Goal: Task Accomplishment & Management: Complete application form

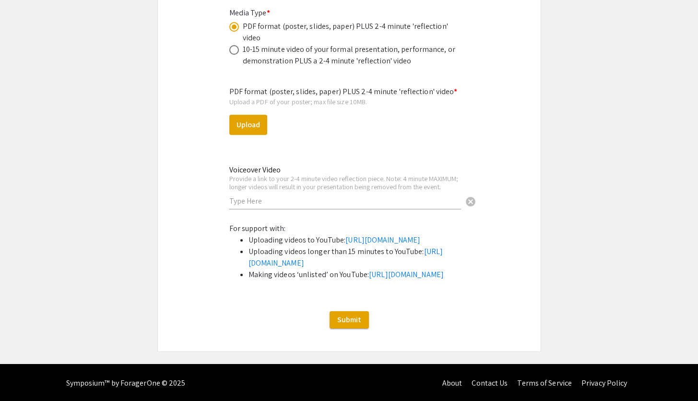
scroll to position [2961, 0]
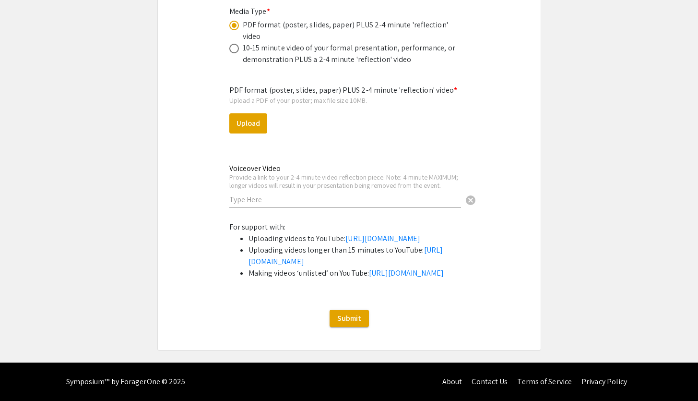
click at [298, 159] on div "Voiceover Video Provide a link to your 2-4 minute video reflection piece. Note:…" at bounding box center [345, 186] width 232 height 63
click at [299, 155] on div "Voiceover Video Provide a link to your 2-4 minute video reflection piece. Note:…" at bounding box center [345, 181] width 232 height 53
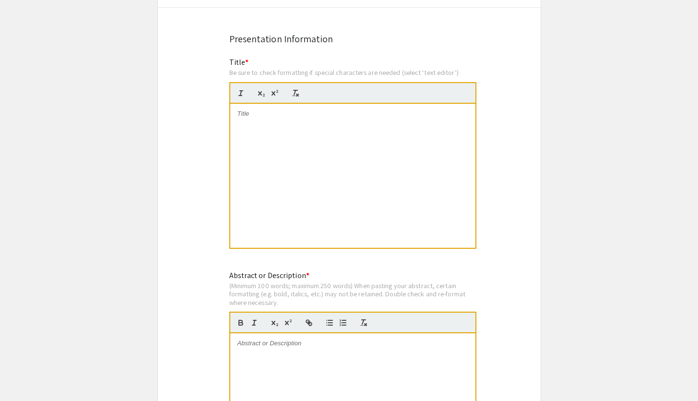
scroll to position [654, 0]
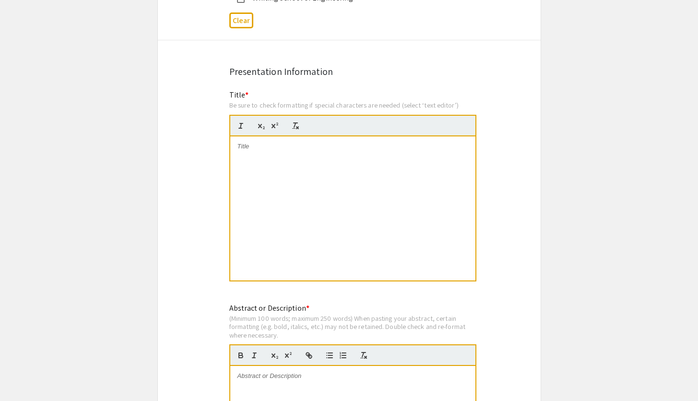
click at [360, 162] on div at bounding box center [352, 208] width 245 height 144
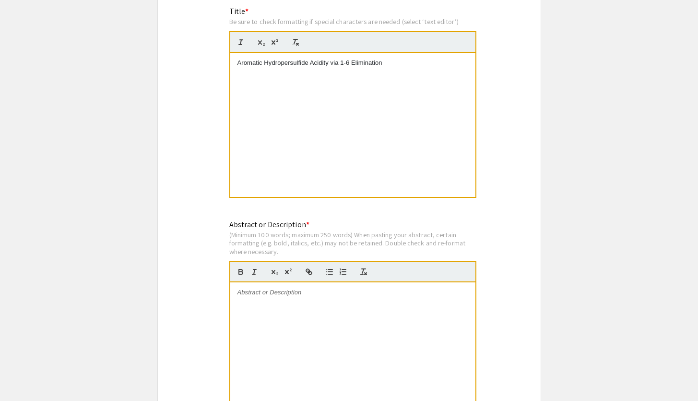
scroll to position [756, 0]
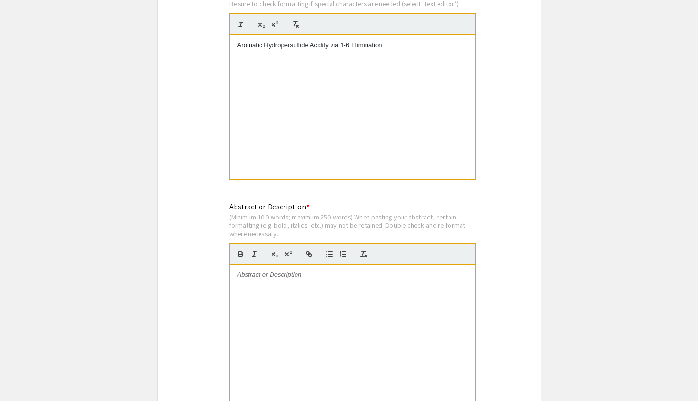
click at [335, 46] on p "Aromatic Hydropersulfide Acidity via 1-6 Elimination" at bounding box center [353, 45] width 231 height 9
click at [355, 52] on div "Aromatic Hydropersulfide Acidity via 1-6 Elimination" at bounding box center [352, 107] width 245 height 144
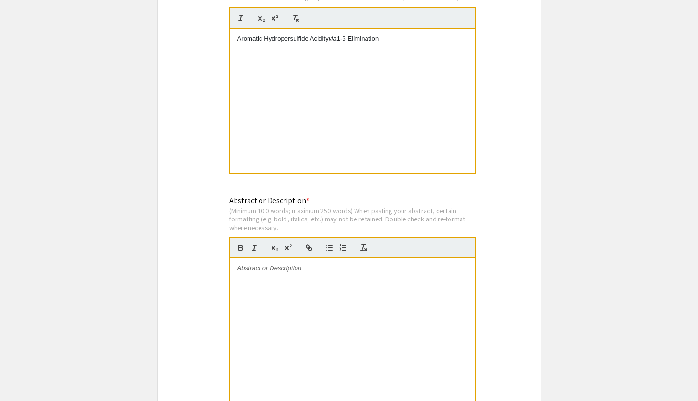
click at [433, 212] on div "(Minimum 100 words; maximum 250 words) When pasting your abstract, certain form…" at bounding box center [352, 218] width 247 height 25
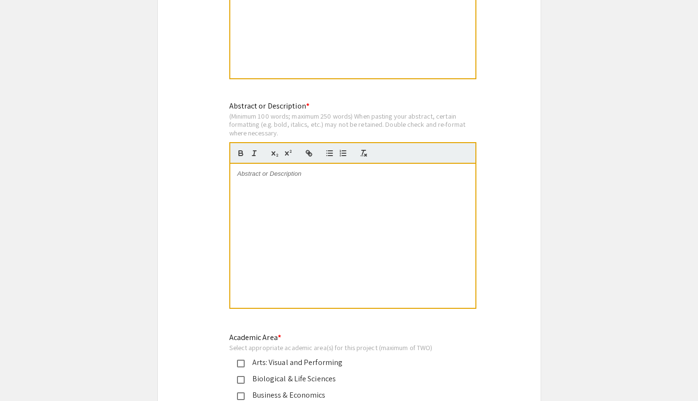
scroll to position [857, 0]
click at [436, 192] on div at bounding box center [352, 235] width 245 height 144
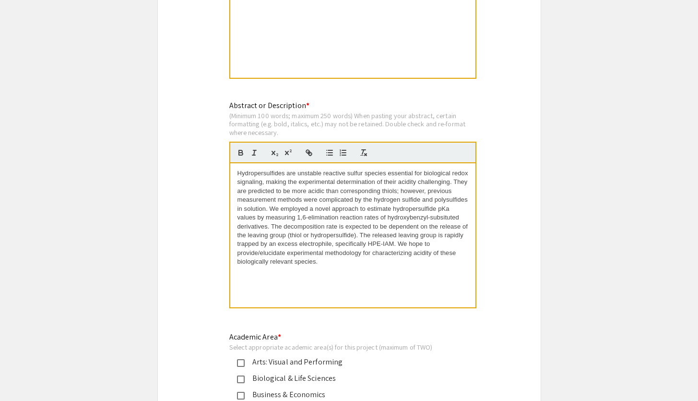
click at [341, 220] on span "Hydropersulfides are unstable reactive sulfur species essential for biological …" at bounding box center [354, 217] width 233 height 96
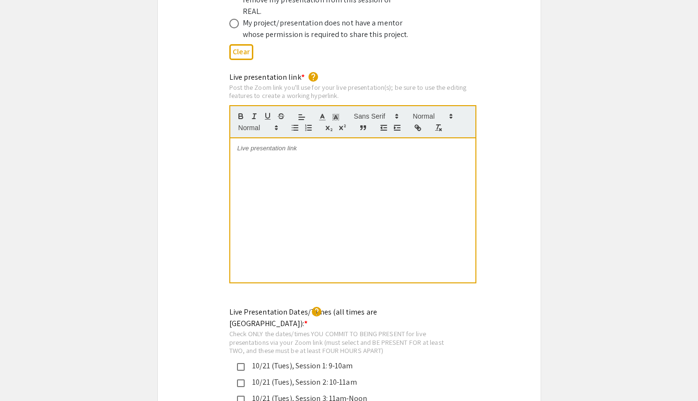
scroll to position [2020, 0]
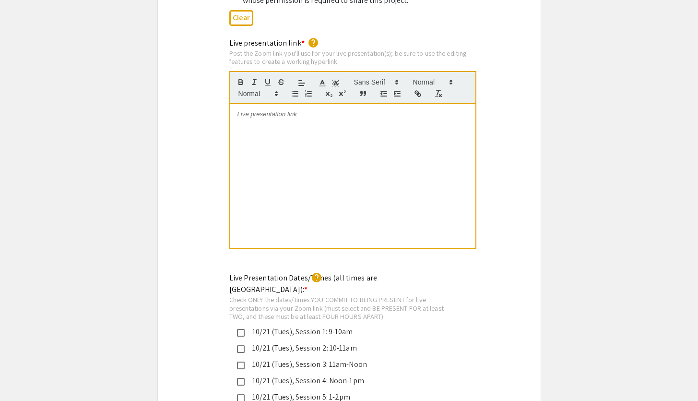
click at [346, 138] on div at bounding box center [352, 176] width 245 height 144
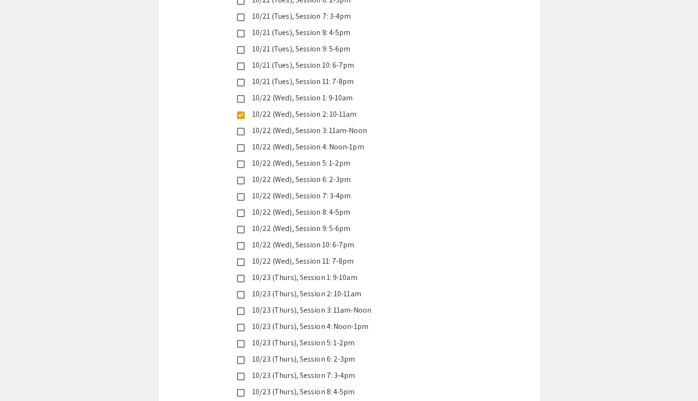
scroll to position [2428, 0]
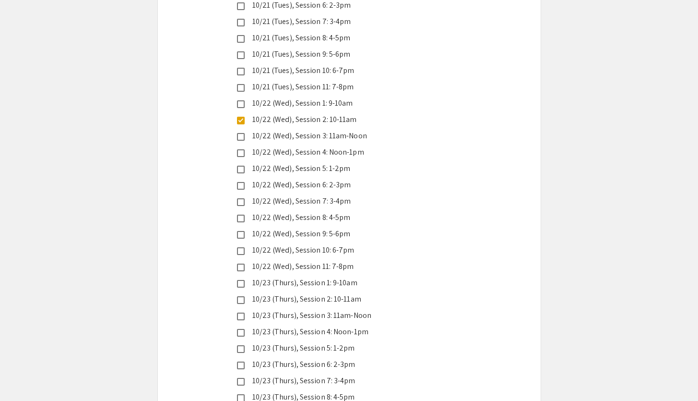
click at [245, 261] on div "10/22 (Wed), Session 11: 7-8pm" at bounding box center [346, 267] width 202 height 12
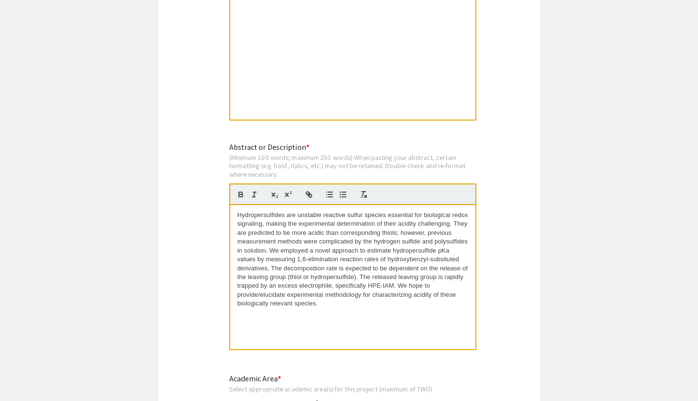
scroll to position [820, 0]
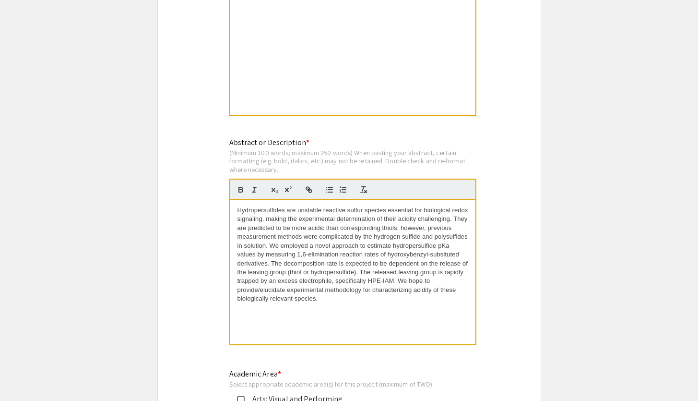
click at [332, 303] on p "Hydropersulfides are unstable reactive sulfur species essential for biological …" at bounding box center [353, 254] width 231 height 97
click at [453, 219] on span "Hydropersulfides are unstable reactive sulfur species essential for biological …" at bounding box center [354, 254] width 233 height 96
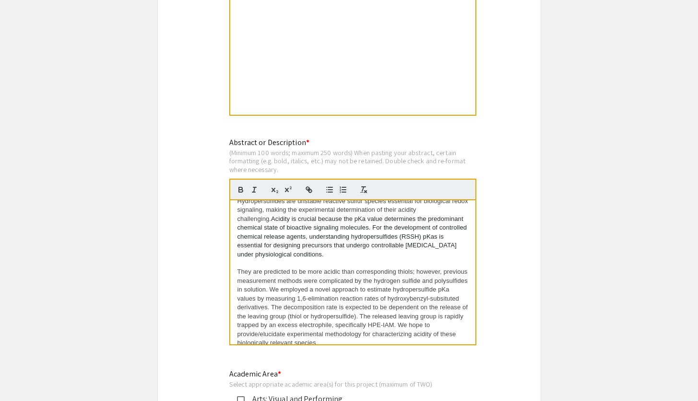
scroll to position [0, 0]
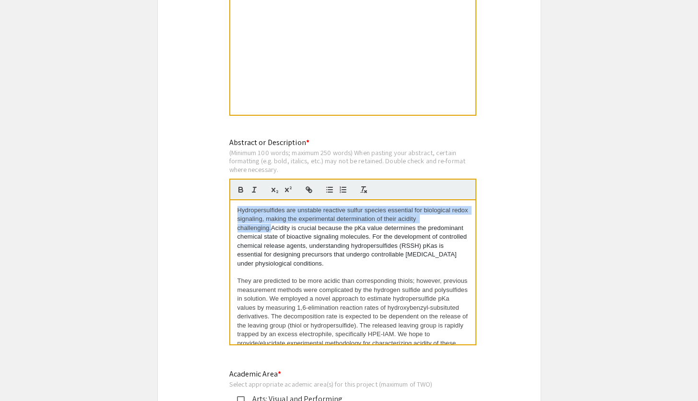
drag, startPoint x: 236, startPoint y: 212, endPoint x: 271, endPoint y: 228, distance: 38.7
click at [271, 228] on div "Hydropersulfides are unstable reactive sulfur species essential for biological …" at bounding box center [352, 272] width 245 height 144
click at [279, 225] on p "Hydropersulfides are unstable reactive sulfur species essential for biological …" at bounding box center [353, 237] width 231 height 62
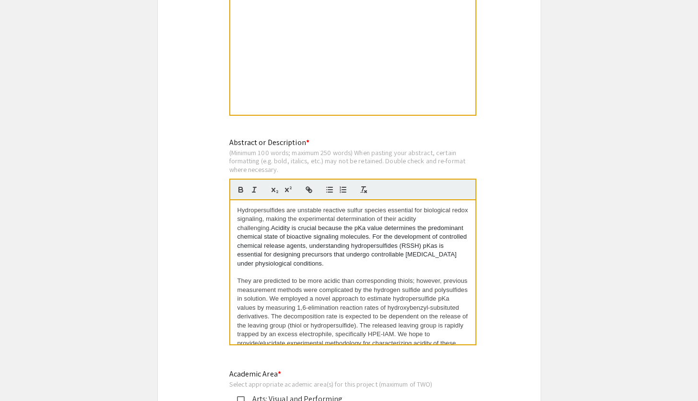
click at [321, 228] on p "Hydropersulfides are unstable reactive sulfur species essential for biological …" at bounding box center [353, 237] width 231 height 62
click at [320, 257] on p "Hydropersulfides are unstable reactive sulfur species essential for biological …" at bounding box center [353, 237] width 231 height 62
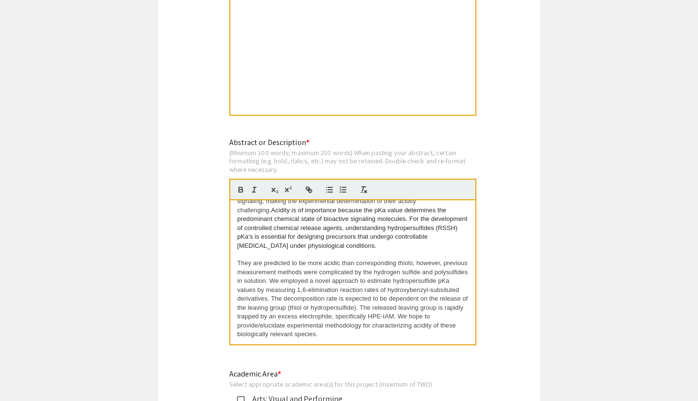
click at [441, 265] on span "They are predicted to be more acidic than corresponding thiols; however, previo…" at bounding box center [354, 298] width 232 height 78
drag, startPoint x: 441, startPoint y: 265, endPoint x: 414, endPoint y: 265, distance: 26.9
click at [414, 265] on span "They are predicted to be more acidic than corresponding thiols; however, previo…" at bounding box center [354, 298] width 232 height 78
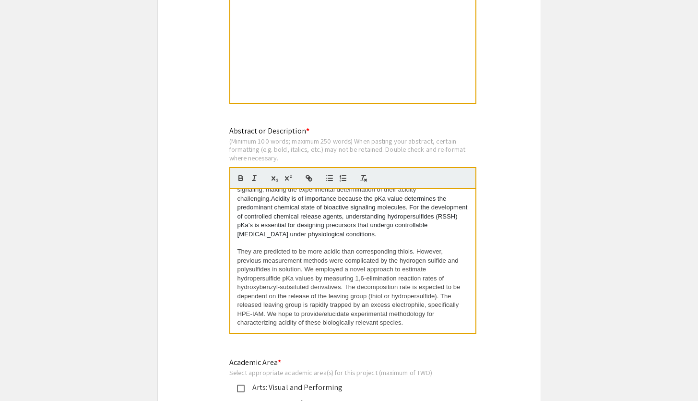
scroll to position [837, 0]
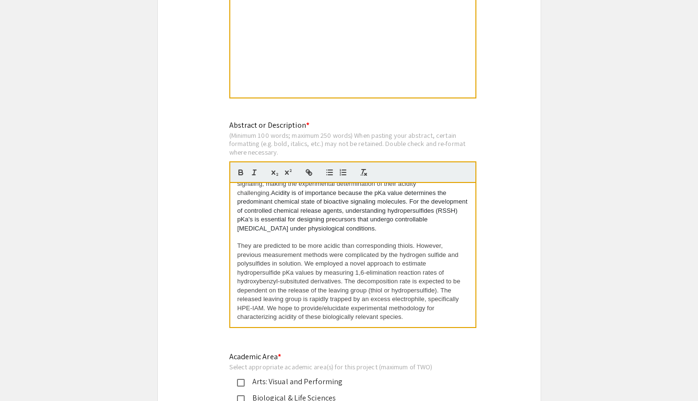
click at [264, 311] on span "They are predicted to be more acidic than corresponding thiols. However, previo…" at bounding box center [350, 281] width 225 height 78
click at [298, 289] on span "They are predicted to be more acidic than corresponding thiols. However, previo…" at bounding box center [350, 281] width 225 height 78
click at [311, 312] on span "They are predicted to be more acidic than corresponding thiols. However, previo…" at bounding box center [350, 281] width 225 height 78
drag, startPoint x: 375, startPoint y: 310, endPoint x: 351, endPoint y: 310, distance: 24.0
click at [350, 310] on span "They are predicted to be more acidic than corresponding thiols. However, previo…" at bounding box center [350, 281] width 225 height 78
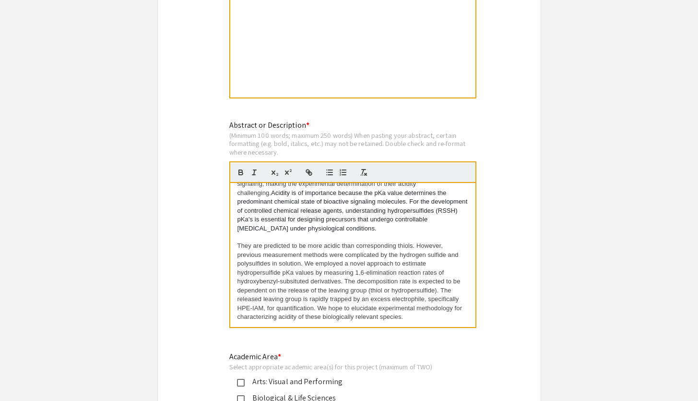
click at [380, 307] on span "They are predicted to be more acidic than corresponding thiols. However, previo…" at bounding box center [351, 281] width 227 height 78
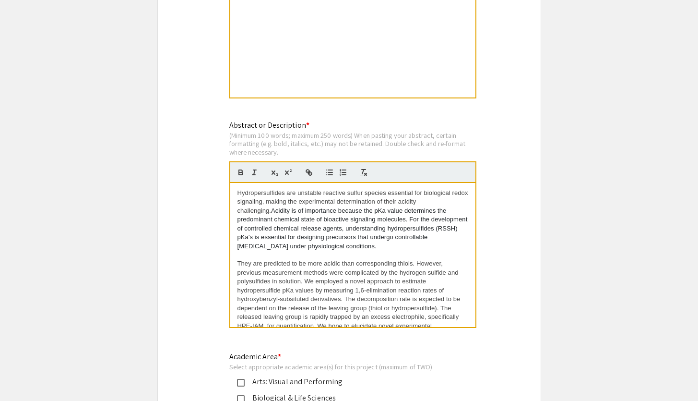
drag, startPoint x: 453, startPoint y: 323, endPoint x: 200, endPoint y: 168, distance: 296.7
copy div "Hydropersulfides are unstable reactive sulfur species essential for biological …"
click at [248, 262] on span "They are predicted to be more acidic than corresponding thiols. However, previo…" at bounding box center [350, 299] width 225 height 78
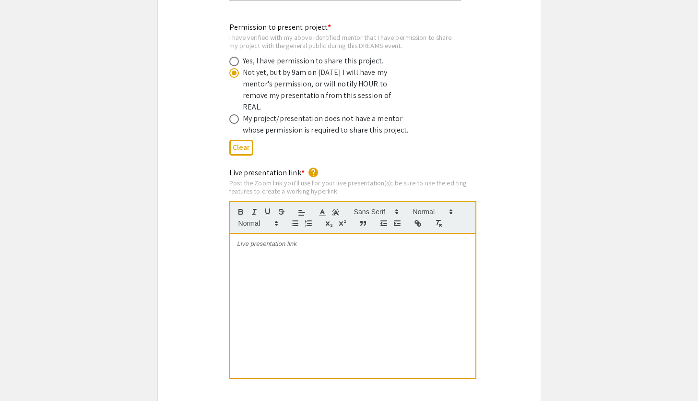
scroll to position [1889, 0]
click at [354, 241] on p at bounding box center [353, 245] width 231 height 9
click at [513, 176] on div "Live presentation link * help Post the Zoom link you'll use for your live prese…" at bounding box center [349, 281] width 383 height 226
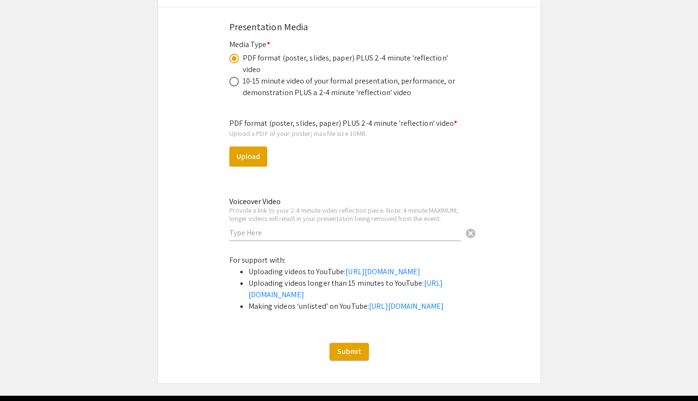
scroll to position [2844, 0]
